Goal: Use online tool/utility: Utilize a website feature to perform a specific function

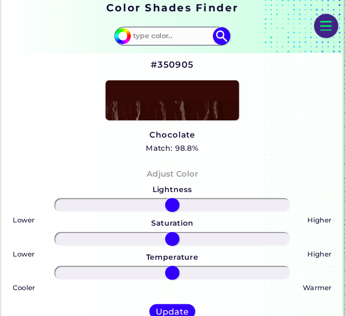
scroll to position [163, 0]
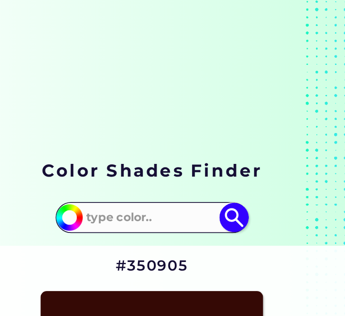
click at [131, 117] on input at bounding box center [172, 124] width 82 height 15
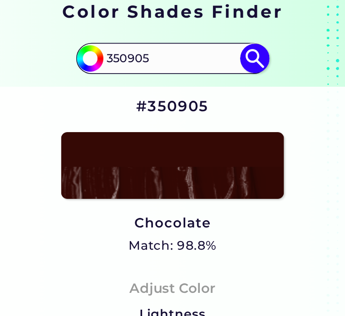
type input "350905"
click at [211, 116] on img at bounding box center [219, 124] width 17 height 17
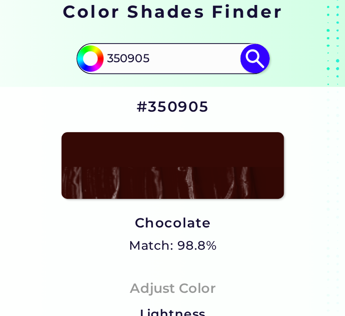
click at [211, 116] on img at bounding box center [219, 124] width 17 height 17
type input "#000000"
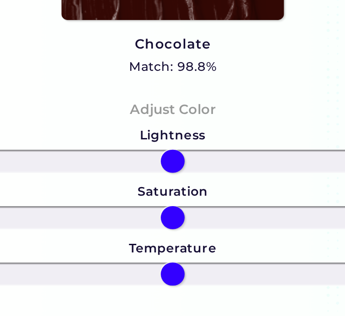
scroll to position [146, 0]
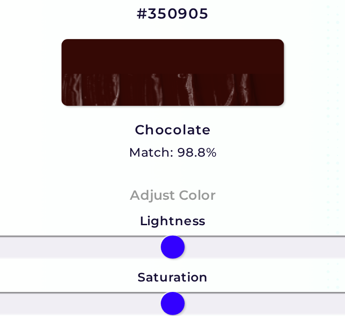
click at [156, 91] on img at bounding box center [172, 110] width 127 height 38
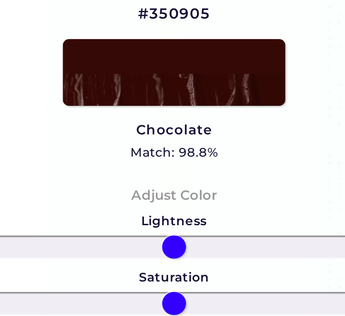
click at [138, 91] on img at bounding box center [172, 110] width 127 height 38
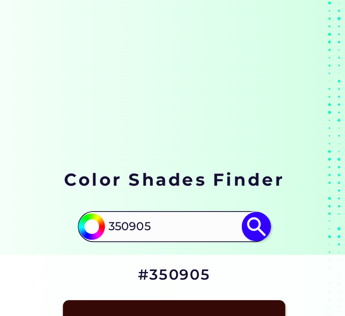
scroll to position [64, 0]
